Goal: Information Seeking & Learning: Learn about a topic

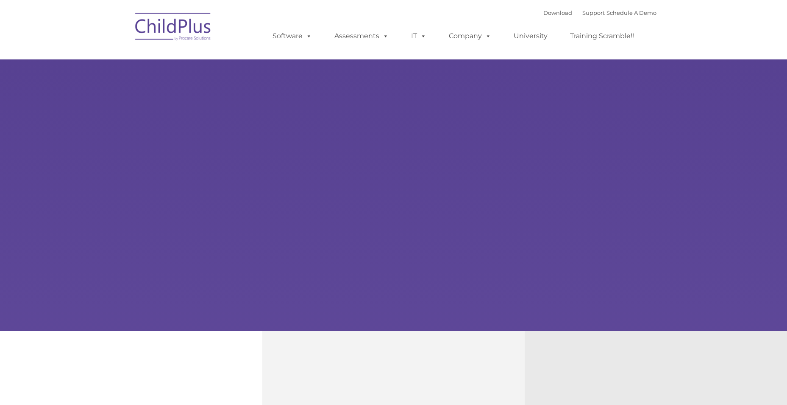
select select "MEDIUM"
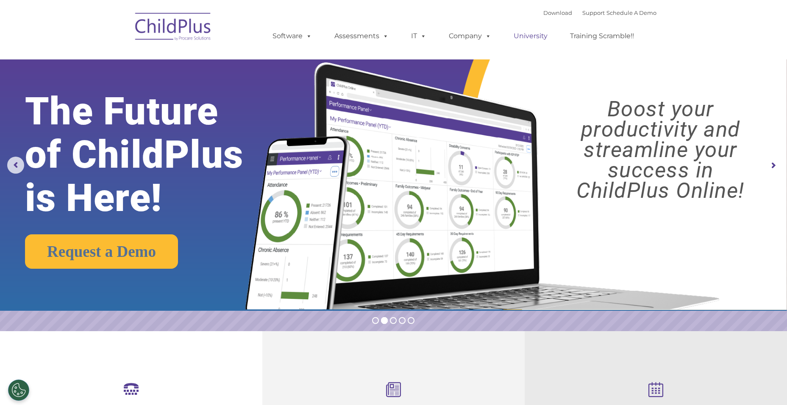
click at [544, 35] on link "University" at bounding box center [530, 36] width 51 height 17
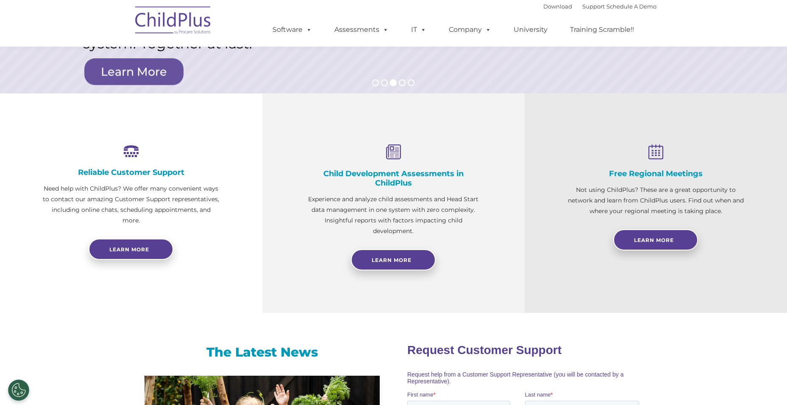
scroll to position [293, 0]
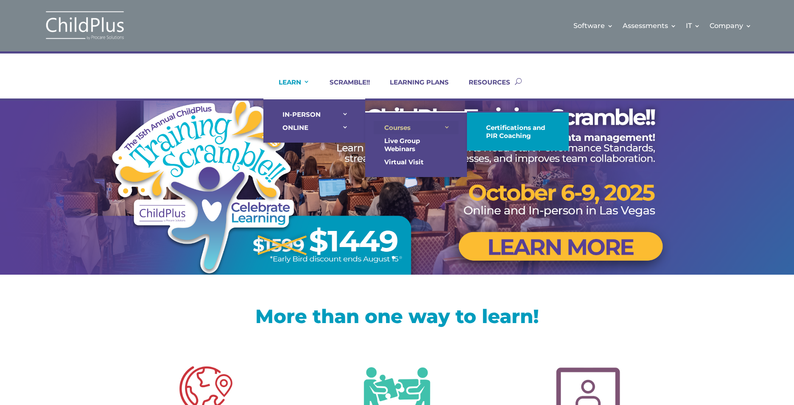
click at [410, 125] on link "Courses" at bounding box center [416, 127] width 85 height 13
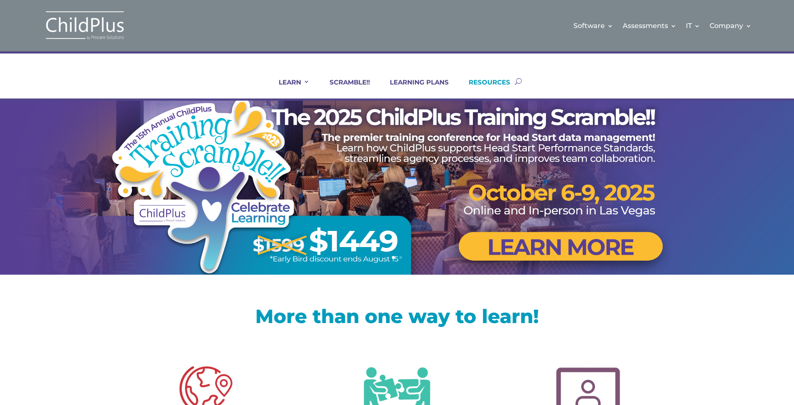
click at [484, 80] on link "RESOURCES" at bounding box center [484, 88] width 52 height 20
